Goal: Task Accomplishment & Management: Complete application form

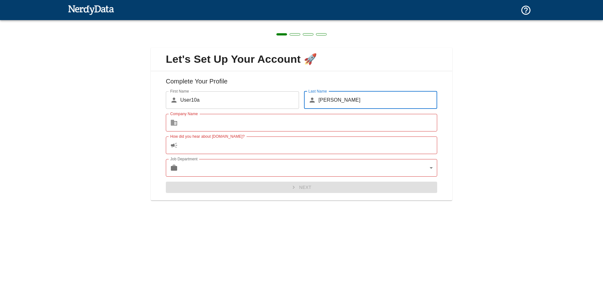
drag, startPoint x: 348, startPoint y: 94, endPoint x: 290, endPoint y: 98, distance: 58.3
click at [290, 98] on div "First Name ​ User10a First Name Last Name ​ [PERSON_NAME] Last Name Company Nam…" at bounding box center [299, 139] width 277 height 107
paste input "[PERSON_NAME]"
type input "[PERSON_NAME]"
click at [260, 124] on input "Company Name" at bounding box center [308, 123] width 257 height 18
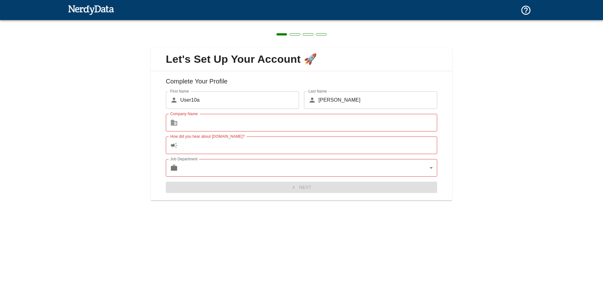
paste input "[PERSON_NAME]"
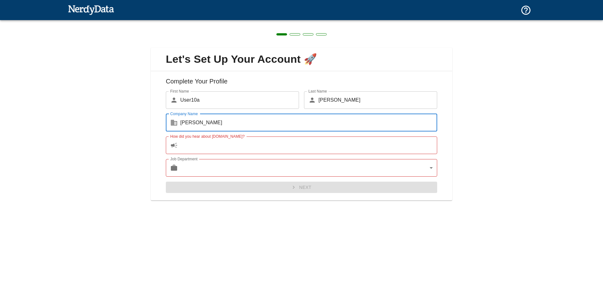
type input "[PERSON_NAME]"
drag, startPoint x: 238, startPoint y: 123, endPoint x: 69, endPoint y: 122, distance: 169.1
click at [68, 122] on div "Let's Set Up Your Account 🚀 Complete Your Profile First Name ​ User10a First Na…" at bounding box center [301, 120] width 603 height 201
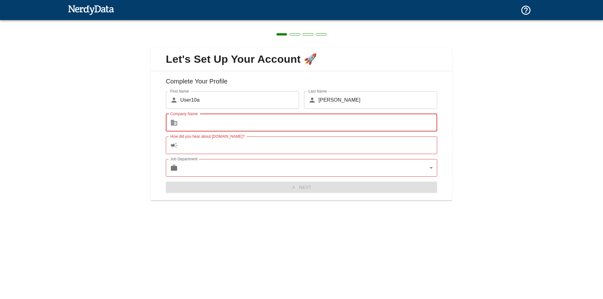
click at [247, 121] on input "Company Name" at bounding box center [308, 123] width 257 height 18
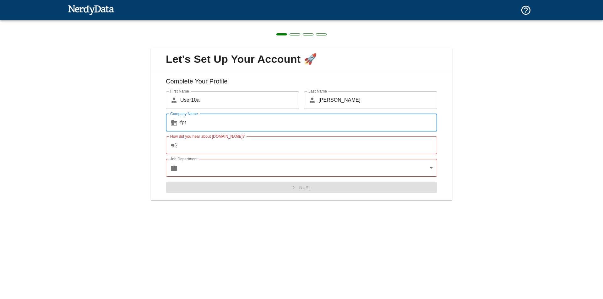
type input "fpt"
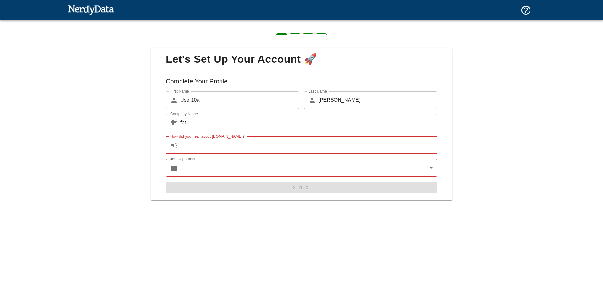
click at [250, 146] on input "How did you hear about [DOMAIN_NAME]?" at bounding box center [308, 146] width 257 height 18
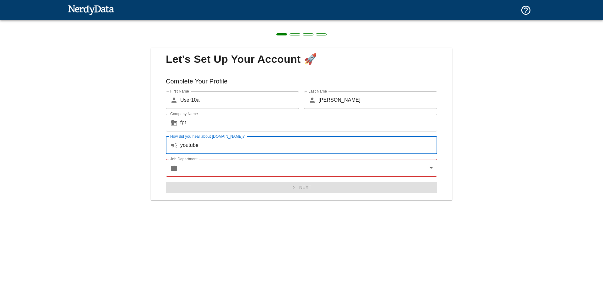
type input "youtube"
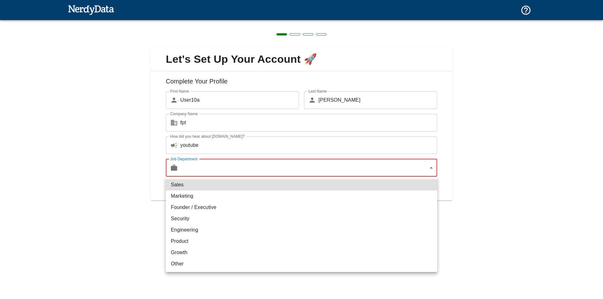
drag, startPoint x: 249, startPoint y: 145, endPoint x: 258, endPoint y: 168, distance: 25.3
click at [258, 22] on body "Technologies Domains Pricing Products Create a Report Create a list of websites…" at bounding box center [301, 11] width 603 height 22
click at [188, 220] on li "Security" at bounding box center [302, 218] width 272 height 11
type input "security"
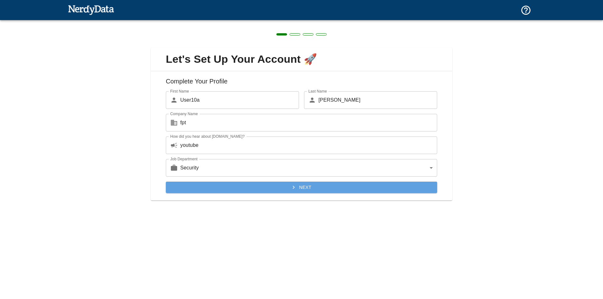
click at [255, 185] on button "Next" at bounding box center [302, 188] width 272 height 12
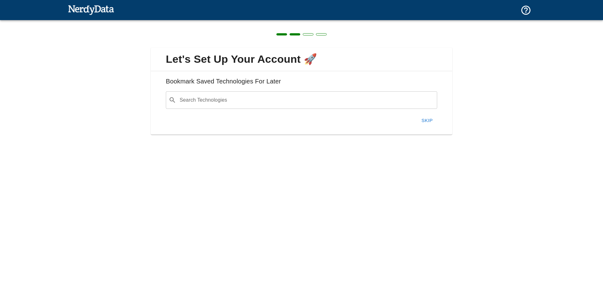
click at [268, 98] on input "Search Technologies" at bounding box center [307, 100] width 256 height 12
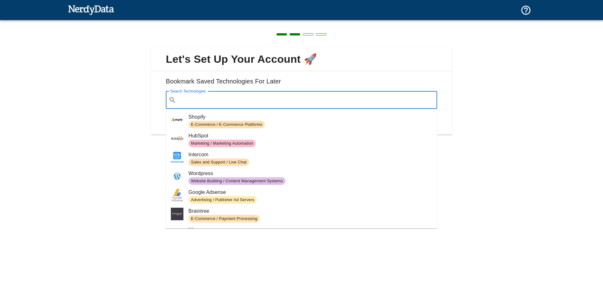
click at [468, 157] on div "Let's Set Up Your Account 🚀 Bookmark Saved Technologies For Later Search Techno…" at bounding box center [301, 149] width 603 height 299
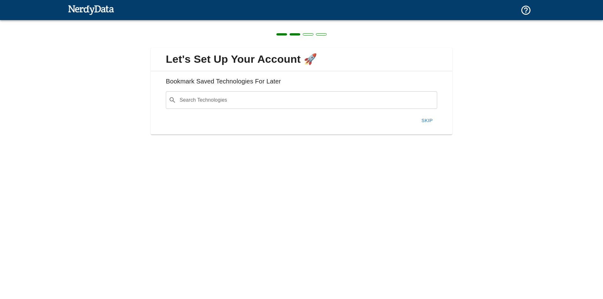
click at [423, 117] on button "Skip" at bounding box center [427, 120] width 20 height 13
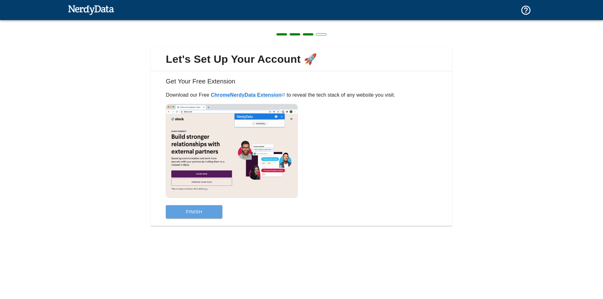
click at [203, 211] on button "Finish" at bounding box center [194, 212] width 57 height 13
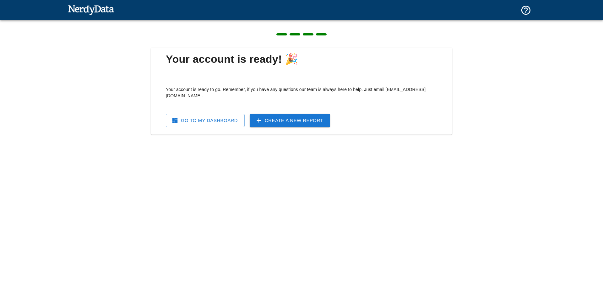
click at [213, 114] on link "Go To My Dashboard" at bounding box center [205, 120] width 79 height 13
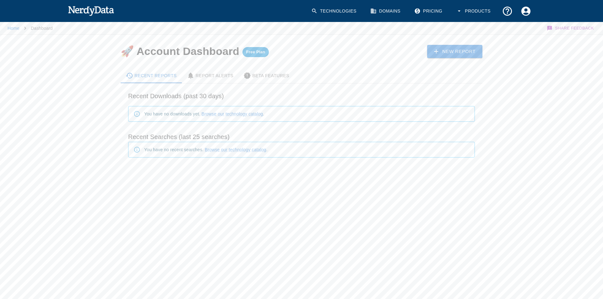
click at [174, 1] on div "Technologies Domains Pricing Products" at bounding box center [302, 11] width 468 height 22
